Goal: Navigation & Orientation: Find specific page/section

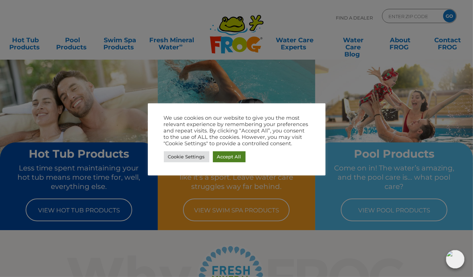
click at [232, 154] on link "Accept All" at bounding box center [229, 156] width 33 height 11
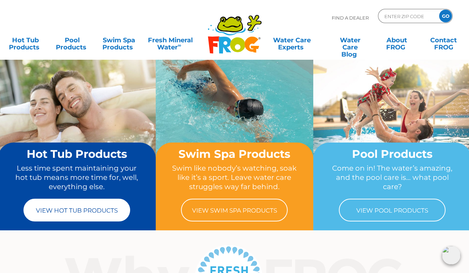
click at [98, 204] on link "View Hot Tub Products" at bounding box center [76, 210] width 107 height 23
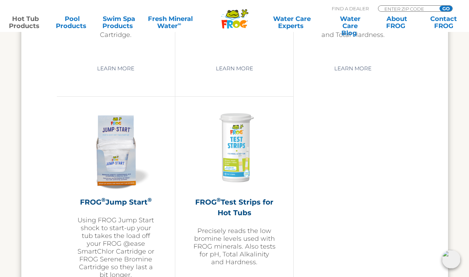
scroll to position [1677, 0]
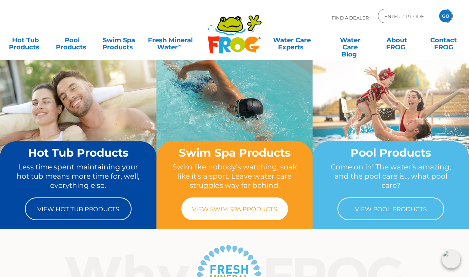
click at [243, 215] on link "View Swim Spa Products" at bounding box center [234, 209] width 107 height 23
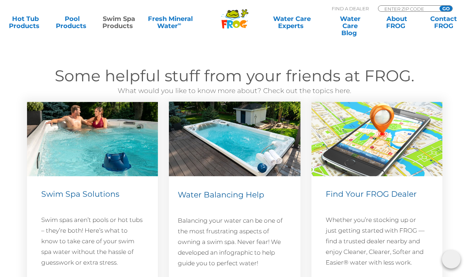
scroll to position [721, 0]
